Goal: Task Accomplishment & Management: Manage account settings

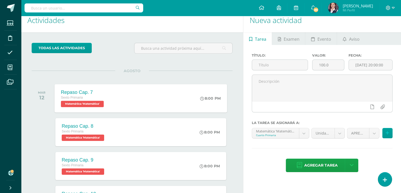
scroll to position [6, 0]
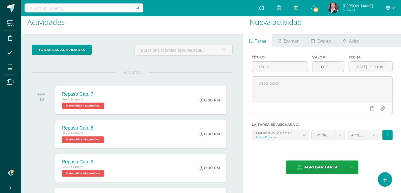
click at [189, 72] on div "AGOSTO" at bounding box center [132, 72] width 201 height 0
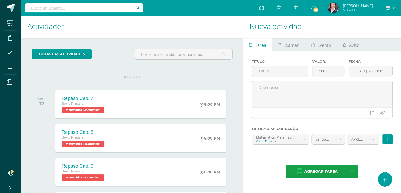
scroll to position [0, 0]
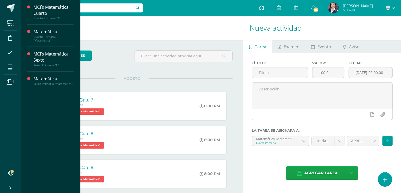
click at [12, 70] on span at bounding box center [10, 67] width 12 height 12
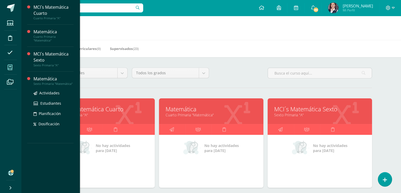
click at [54, 83] on div "Sexto Primaria "Matemática"" at bounding box center [53, 84] width 40 height 4
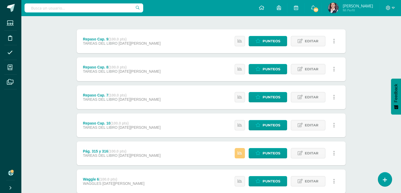
scroll to position [106, 0]
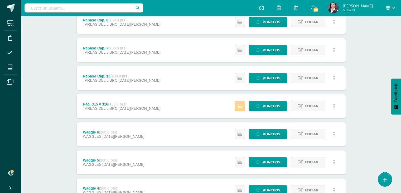
click at [237, 103] on link at bounding box center [240, 106] width 10 height 10
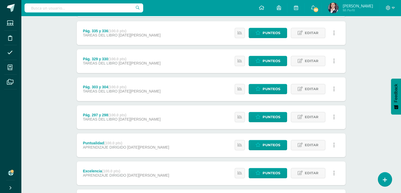
scroll to position [905, 0]
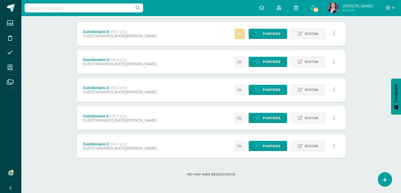
click at [241, 30] on link at bounding box center [240, 33] width 10 height 10
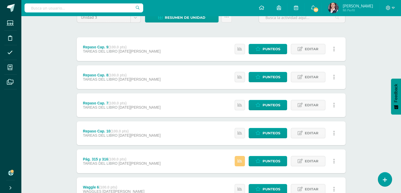
scroll to position [53, 0]
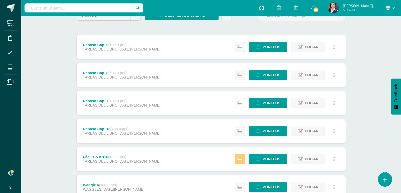
click at [243, 104] on link at bounding box center [240, 103] width 10 height 10
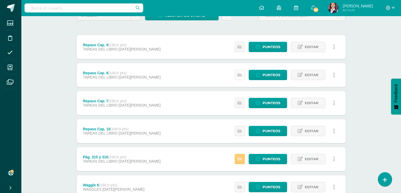
click at [239, 74] on icon at bounding box center [240, 75] width 4 height 4
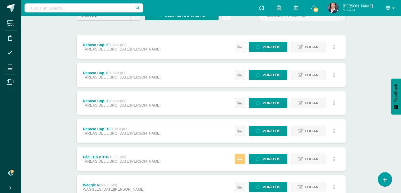
click at [241, 50] on link at bounding box center [240, 47] width 10 height 10
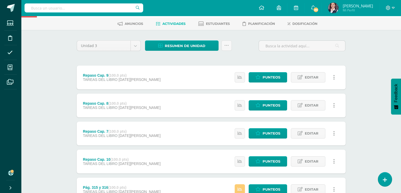
scroll to position [26, 0]
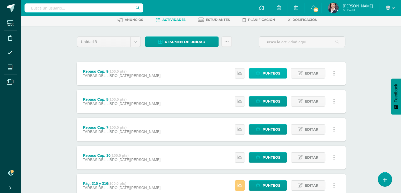
click at [274, 73] on span "Punteos" at bounding box center [272, 73] width 18 height 10
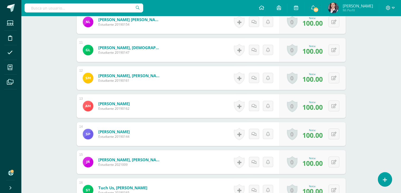
scroll to position [494, 0]
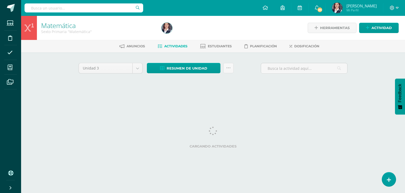
click at [8, 67] on icon at bounding box center [10, 67] width 5 height 5
click at [8, 71] on span at bounding box center [10, 67] width 12 height 12
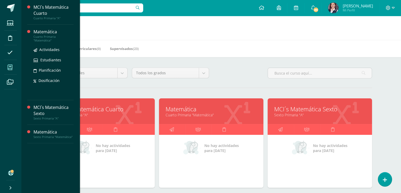
click at [51, 32] on div "Matemática" at bounding box center [53, 32] width 40 height 6
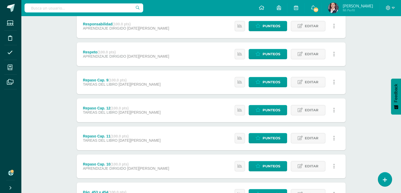
scroll to position [283, 0]
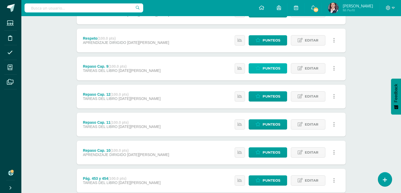
click at [267, 70] on span "Punteos" at bounding box center [272, 68] width 18 height 10
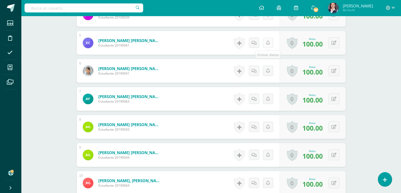
scroll to position [324, 0]
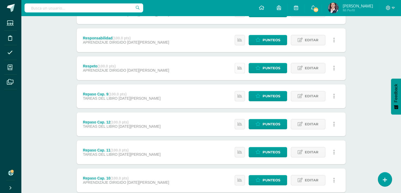
scroll to position [257, 0]
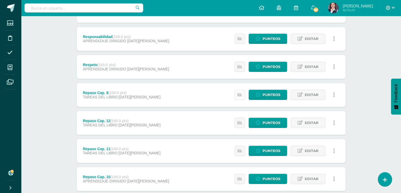
click at [240, 96] on icon at bounding box center [240, 94] width 4 height 4
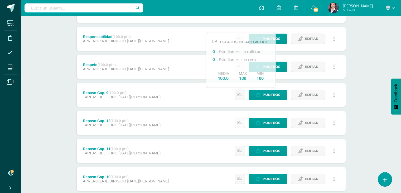
click at [236, 121] on link at bounding box center [240, 122] width 10 height 10
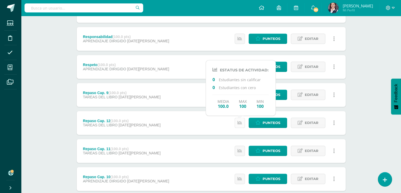
scroll to position [283, 0]
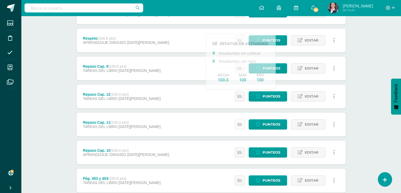
click at [239, 120] on link at bounding box center [240, 124] width 10 height 10
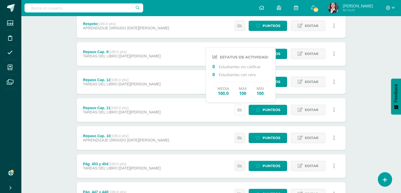
scroll to position [309, 0]
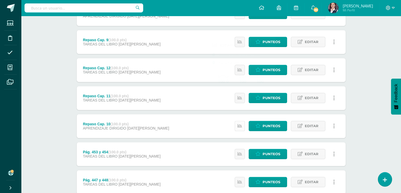
click at [241, 128] on link at bounding box center [240, 126] width 10 height 10
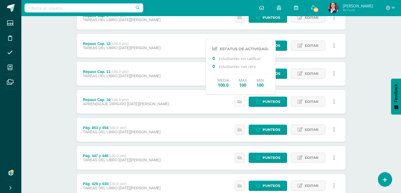
scroll to position [336, 0]
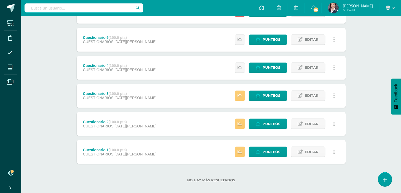
scroll to position [905, 0]
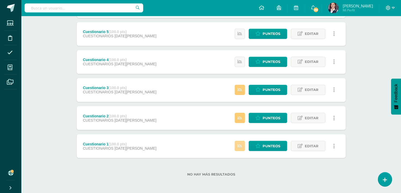
click at [242, 148] on link at bounding box center [240, 145] width 10 height 10
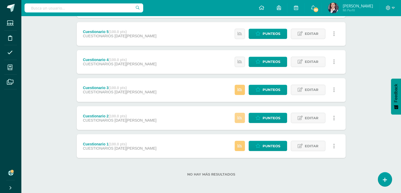
click at [238, 117] on link at bounding box center [240, 117] width 10 height 10
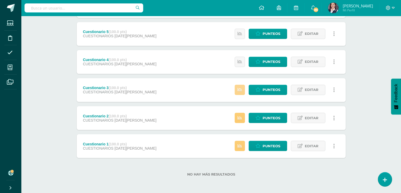
click at [239, 91] on icon at bounding box center [240, 89] width 4 height 4
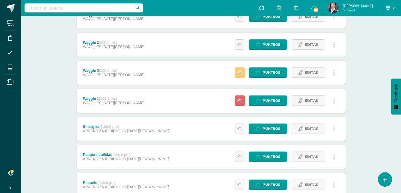
scroll to position [211, 0]
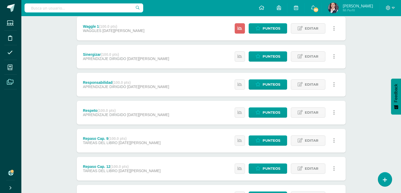
click at [7, 80] on icon at bounding box center [10, 81] width 7 height 5
